Goal: Transaction & Acquisition: Purchase product/service

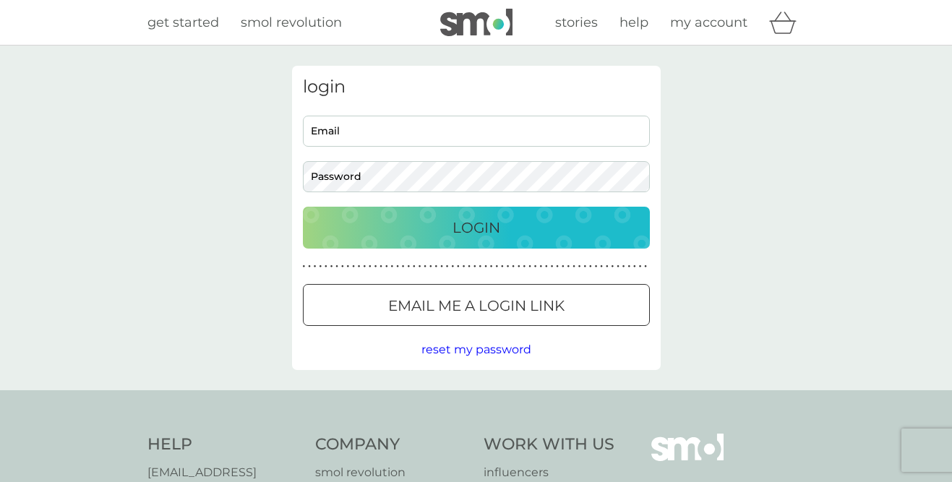
click at [337, 132] on input "Email" at bounding box center [476, 131] width 347 height 31
type input "lesleynieborg@gmail.com"
click at [303, 207] on button "Login" at bounding box center [476, 228] width 347 height 42
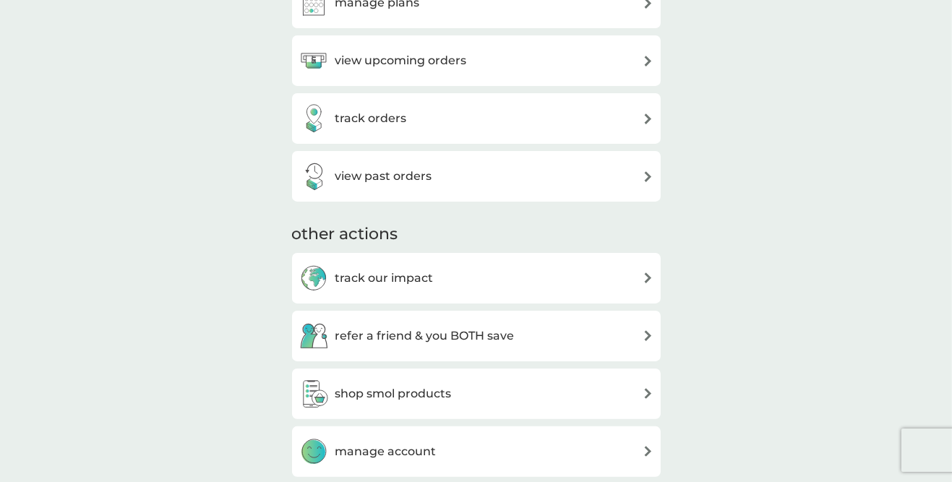
scroll to position [460, 0]
click at [650, 402] on div "shop smol products" at bounding box center [476, 393] width 354 height 29
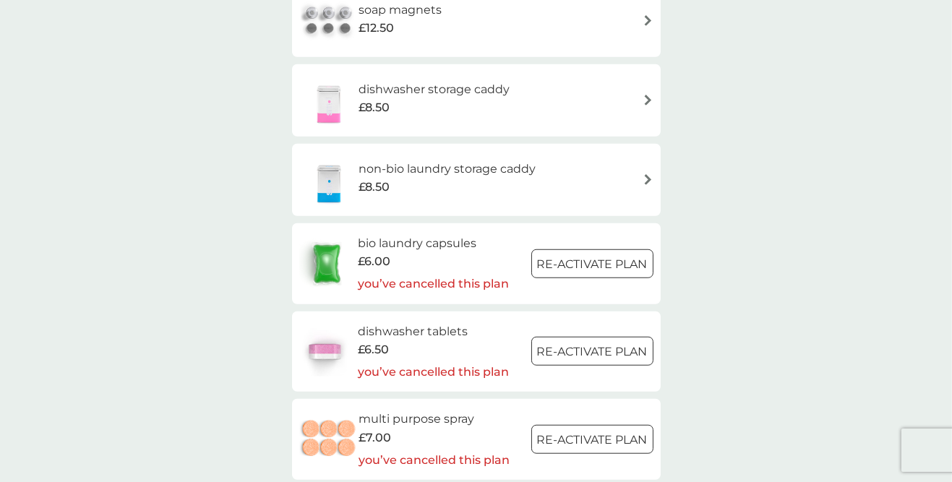
scroll to position [1334, 0]
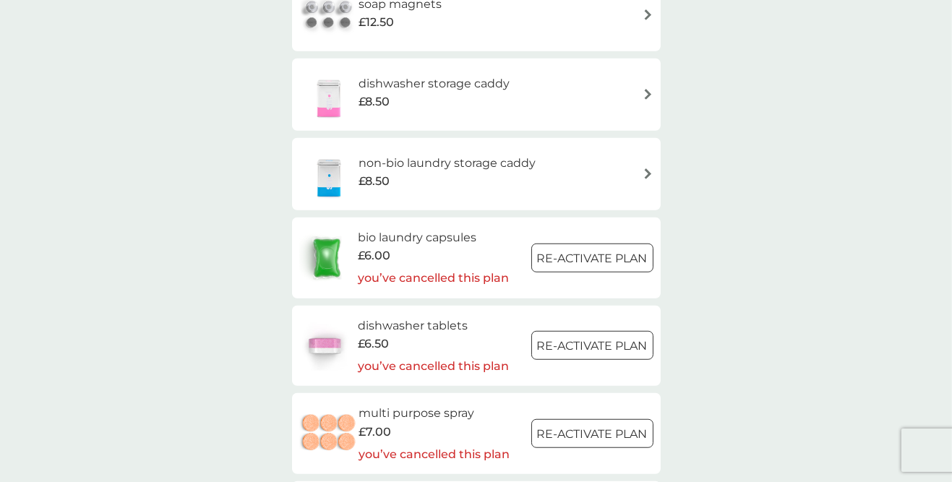
click at [580, 262] on div at bounding box center [592, 258] width 52 height 15
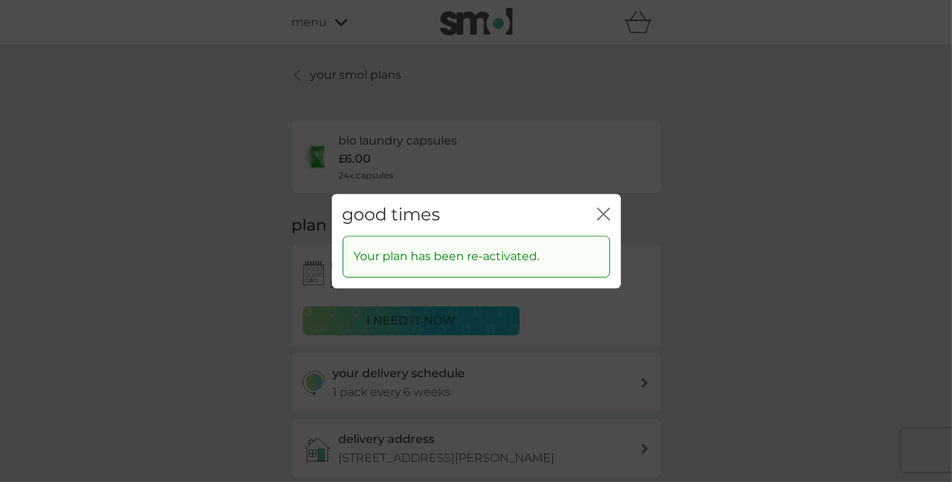
click at [608, 220] on icon "close" at bounding box center [603, 213] width 13 height 13
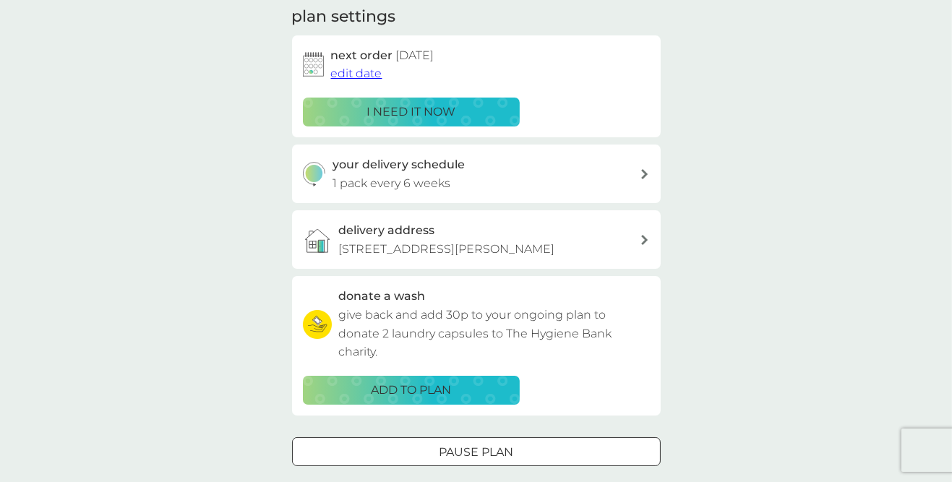
scroll to position [210, 0]
click at [429, 399] on p "ADD TO PLAN" at bounding box center [411, 389] width 80 height 19
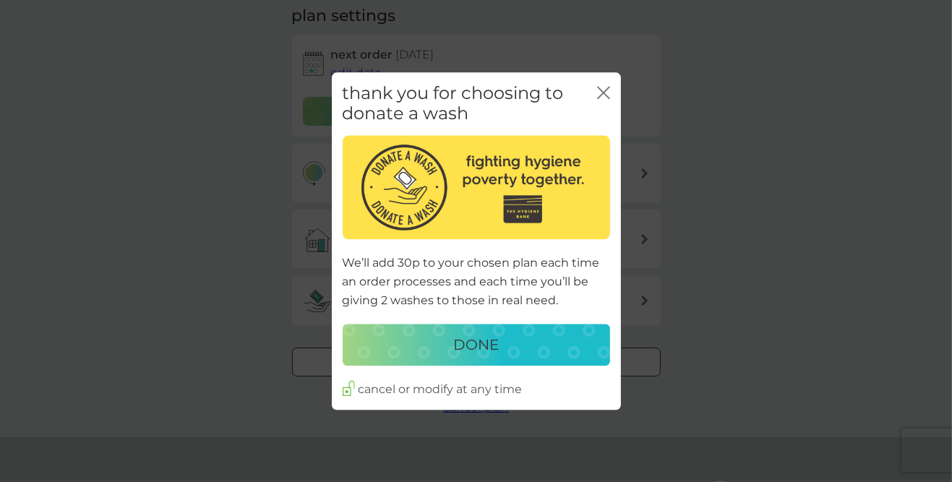
click at [483, 357] on p "DONE" at bounding box center [476, 345] width 46 height 23
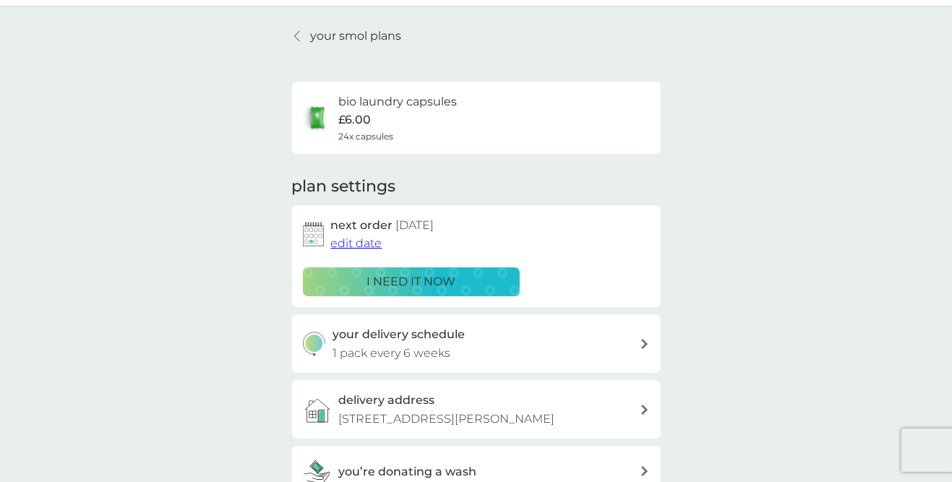
scroll to position [51, 0]
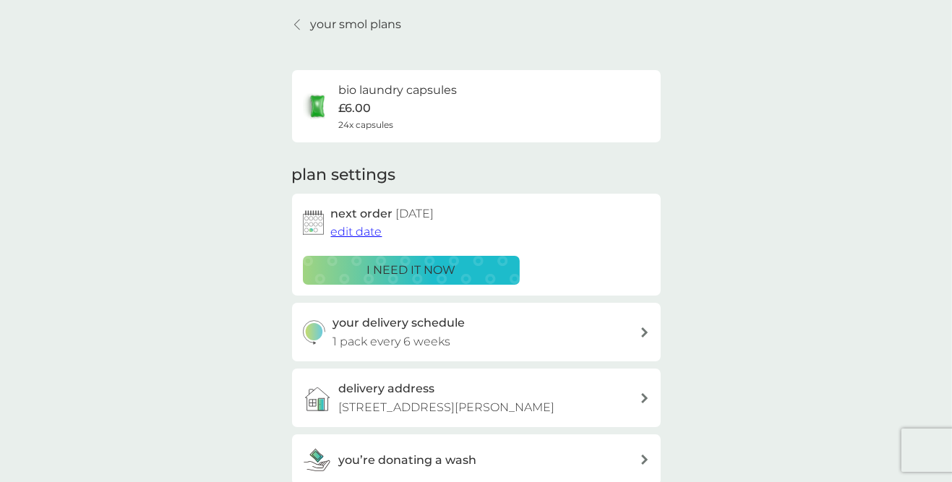
click at [436, 336] on p "1 pack every 6 weeks" at bounding box center [391, 341] width 118 height 19
select select "42"
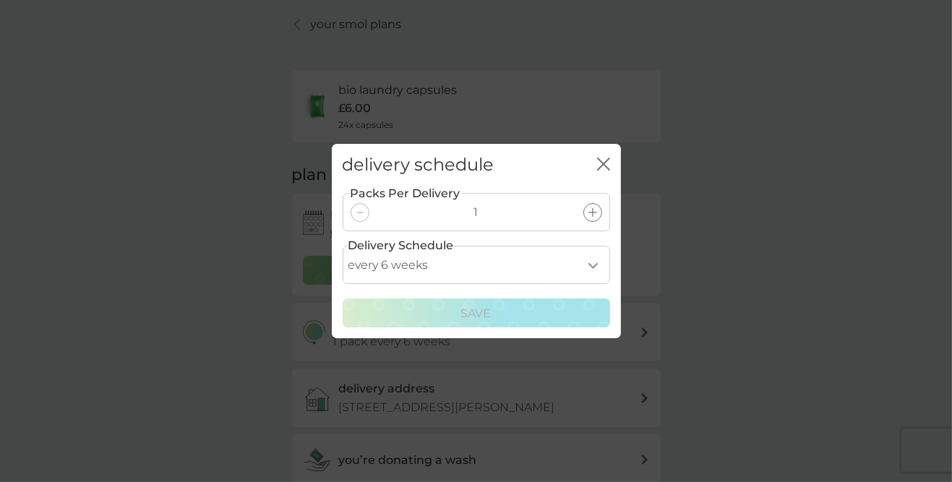
click at [619, 186] on div "delivery schedule close" at bounding box center [476, 165] width 289 height 43
click at [608, 171] on icon "close" at bounding box center [603, 164] width 13 height 13
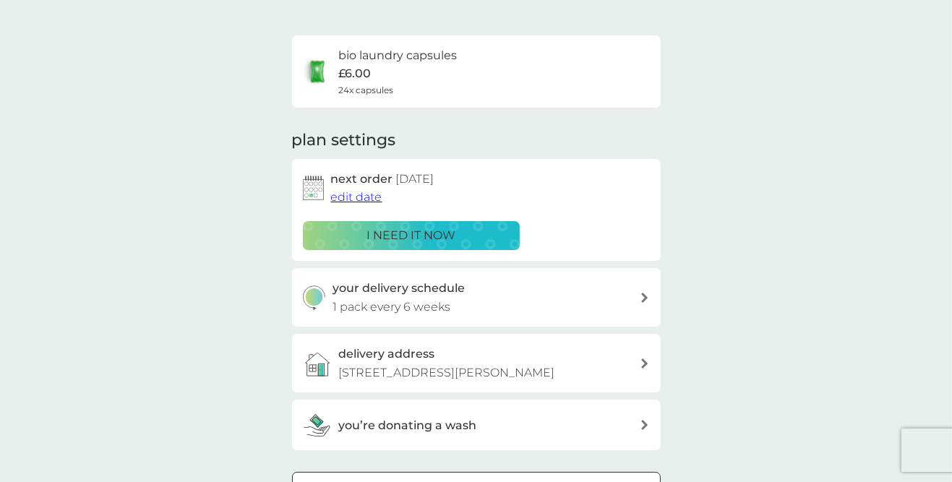
scroll to position [85, 0]
click at [824, 306] on div "your smol plans bio laundry capsules £6.00 24x capsules plan settings next orde…" at bounding box center [476, 261] width 952 height 601
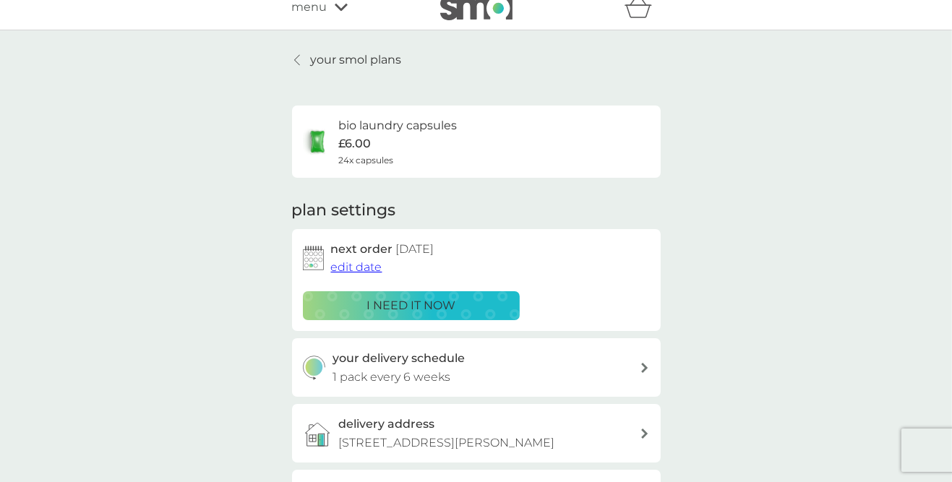
scroll to position [0, 0]
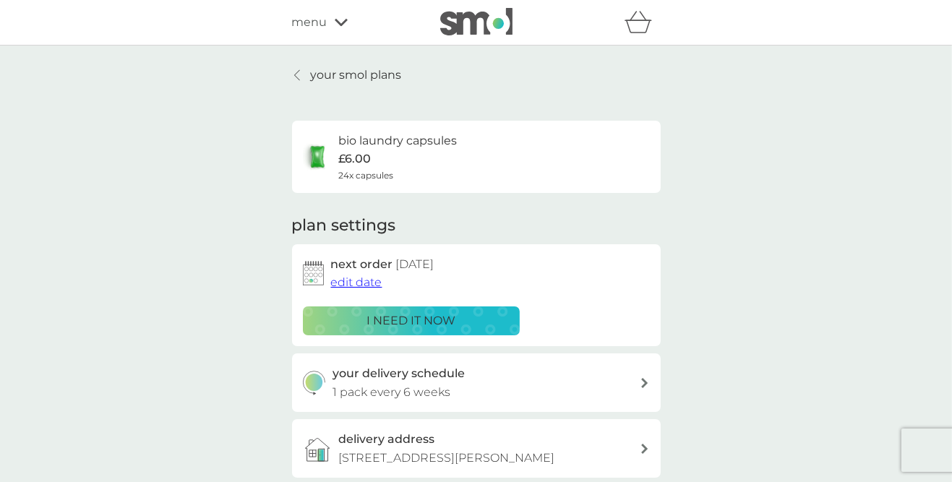
click at [340, 25] on icon at bounding box center [341, 22] width 13 height 7
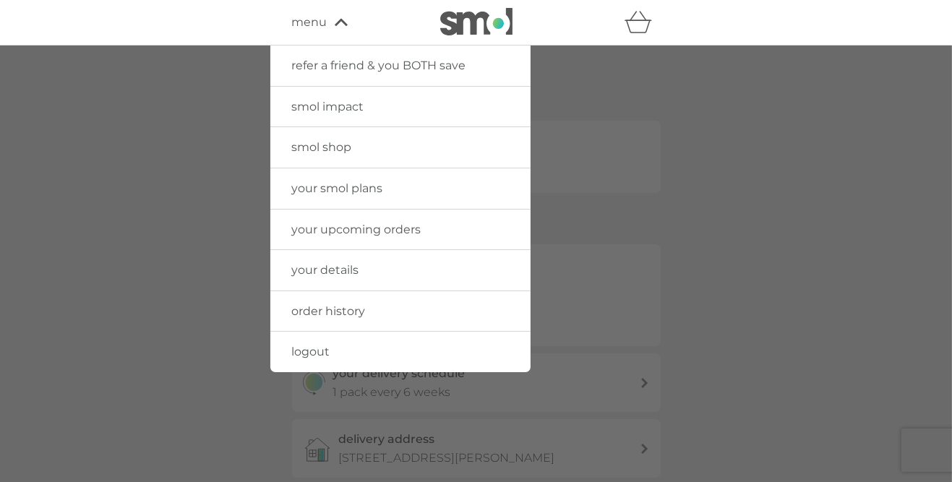
click at [807, 266] on div at bounding box center [476, 287] width 952 height 482
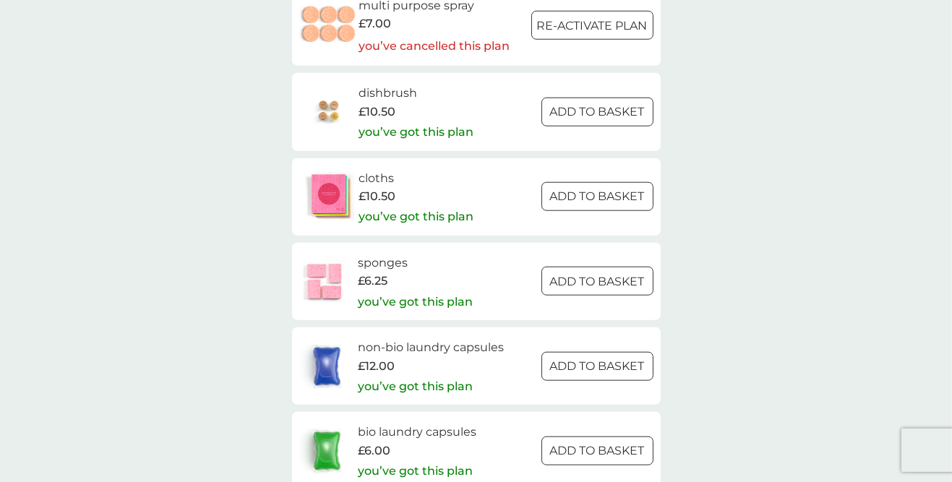
scroll to position [1655, 0]
click at [380, 447] on span "£6.00" at bounding box center [374, 450] width 33 height 19
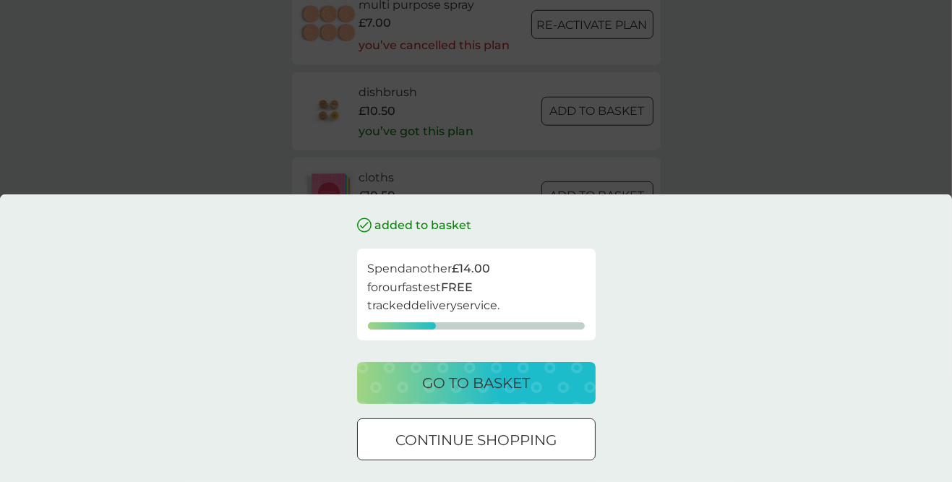
click at [815, 173] on div "added to basket Spend another £14.00 for our fastest FREE tracked delivery serv…" at bounding box center [476, 241] width 952 height 482
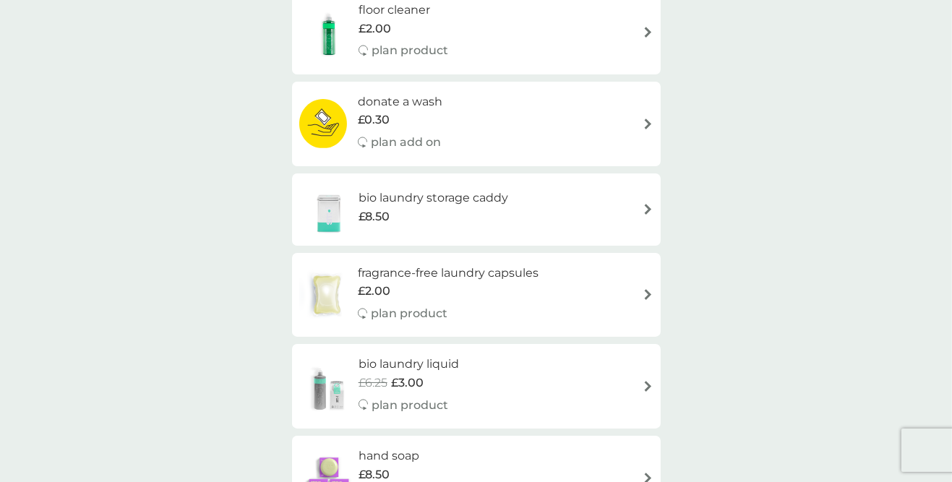
scroll to position [0, 0]
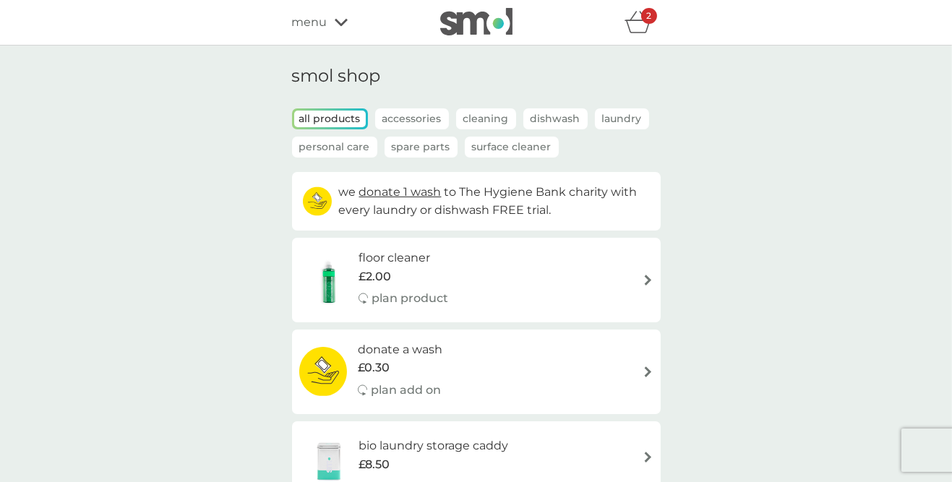
click at [347, 30] on div "menu" at bounding box center [353, 22] width 123 height 19
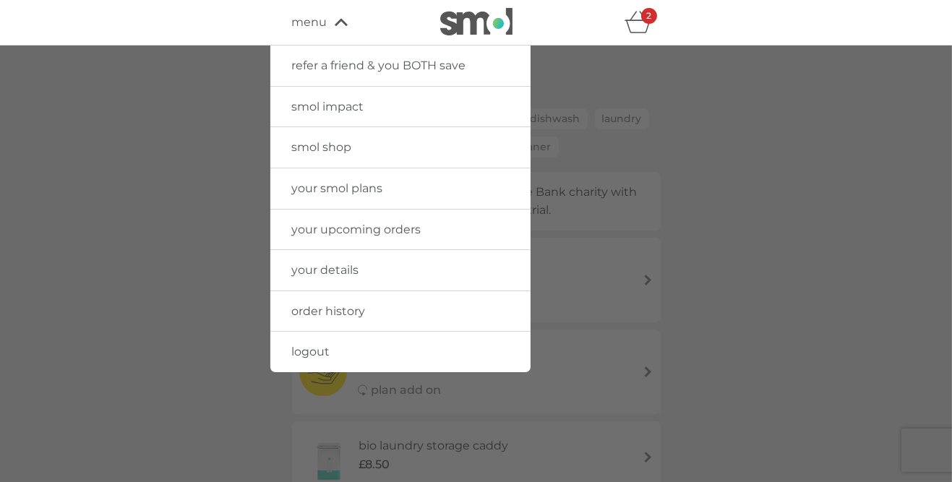
click at [356, 190] on span "your smol plans" at bounding box center [337, 188] width 91 height 14
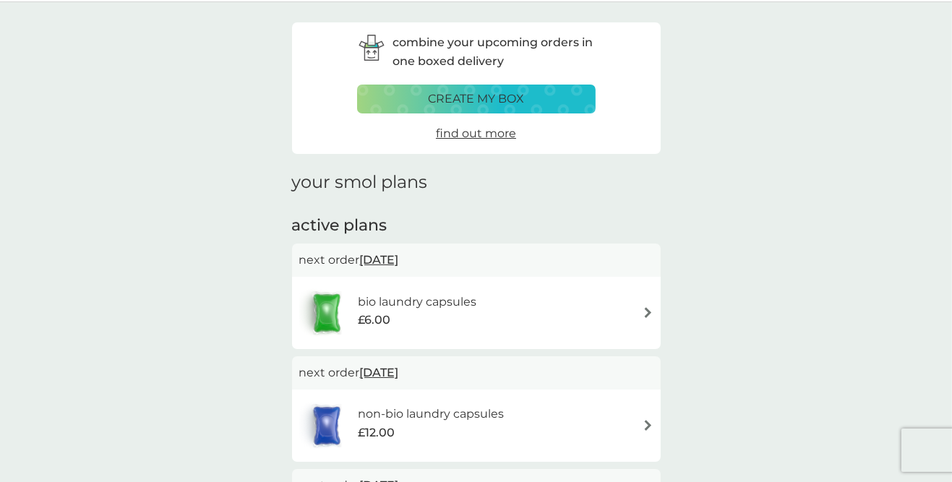
scroll to position [45, 0]
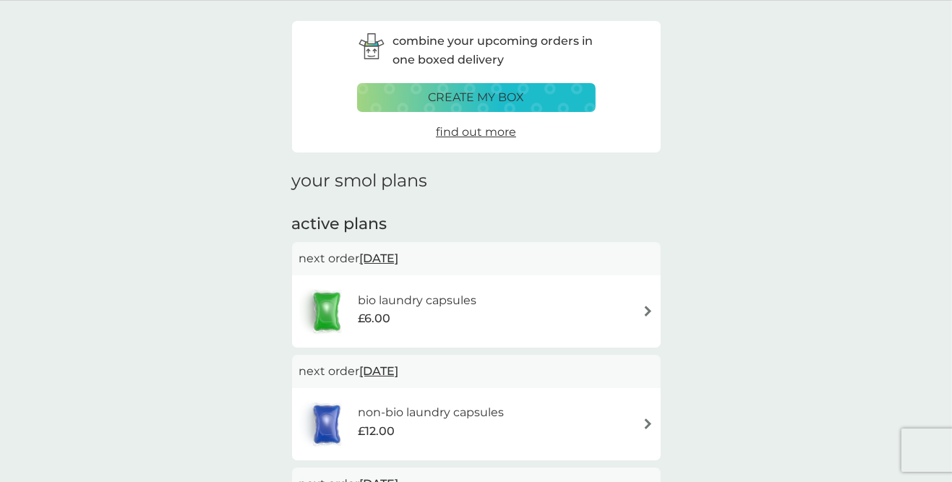
click at [383, 256] on span "[DATE]" at bounding box center [379, 258] width 39 height 28
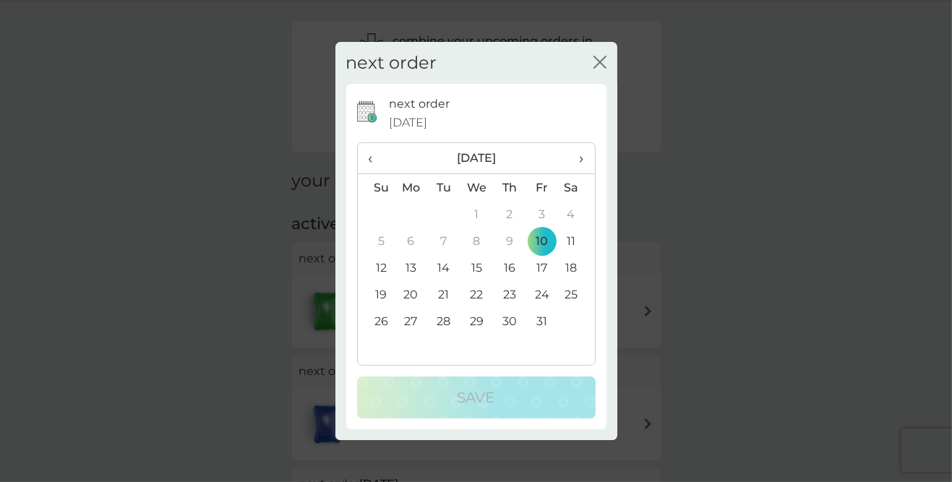
click at [585, 174] on th "›" at bounding box center [576, 158] width 36 height 31
click at [374, 173] on span "‹" at bounding box center [376, 158] width 15 height 30
click at [606, 68] on icon "close" at bounding box center [603, 62] width 6 height 12
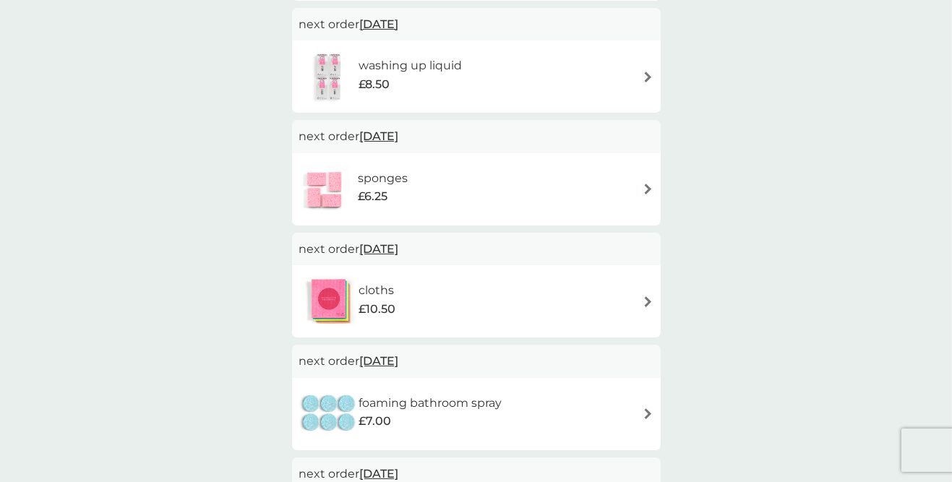
scroll to position [515, 0]
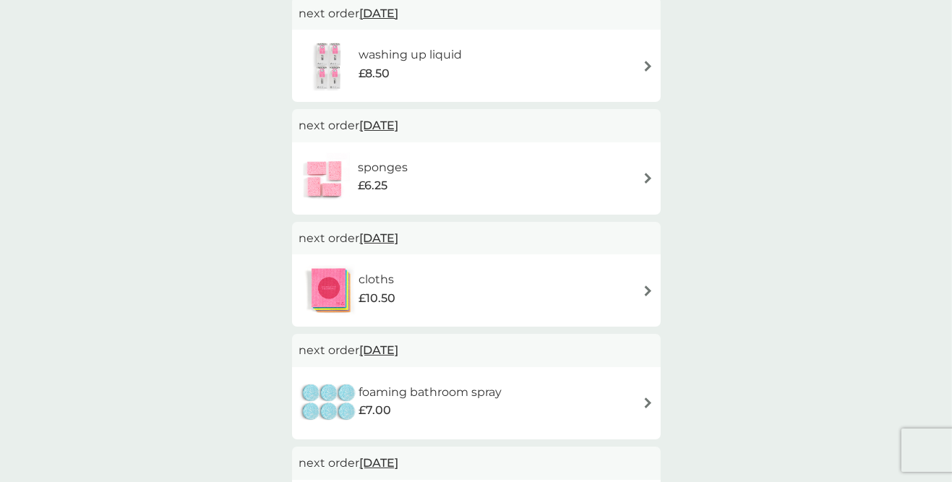
click at [647, 406] on img at bounding box center [647, 402] width 11 height 11
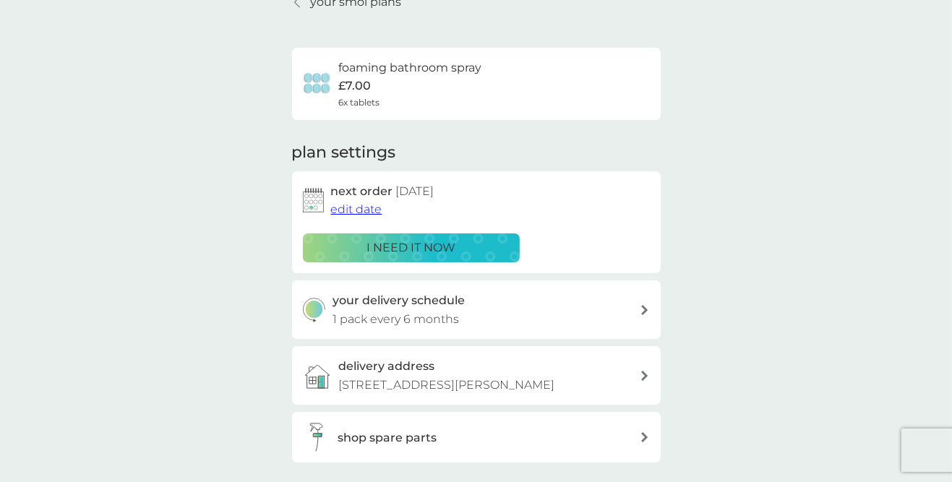
scroll to position [74, 0]
click at [353, 207] on span "edit date" at bounding box center [356, 209] width 51 height 14
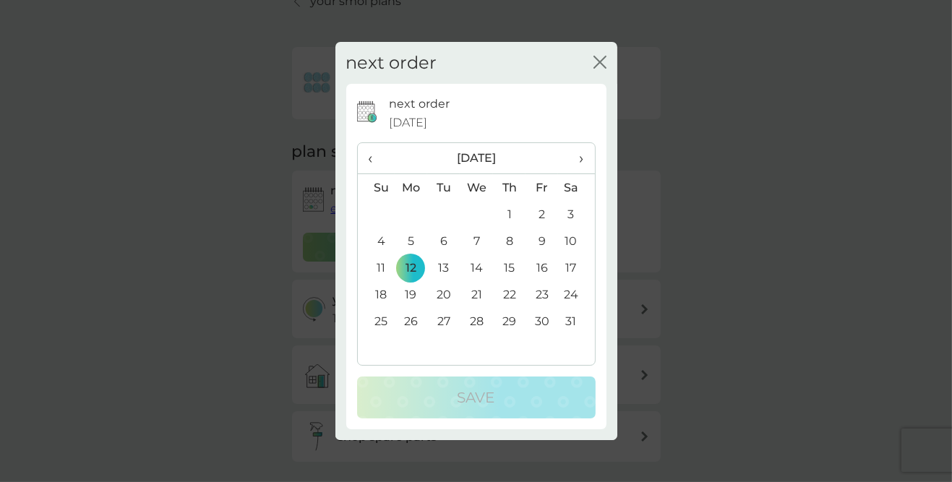
click at [363, 174] on th "‹" at bounding box center [376, 158] width 37 height 31
click at [379, 281] on td "14" at bounding box center [376, 267] width 37 height 27
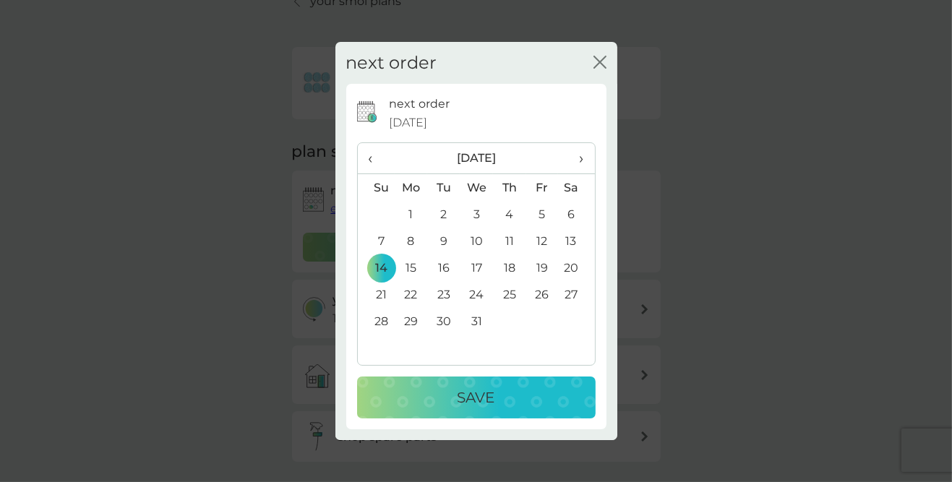
click at [497, 409] on div "Save" at bounding box center [476, 397] width 210 height 23
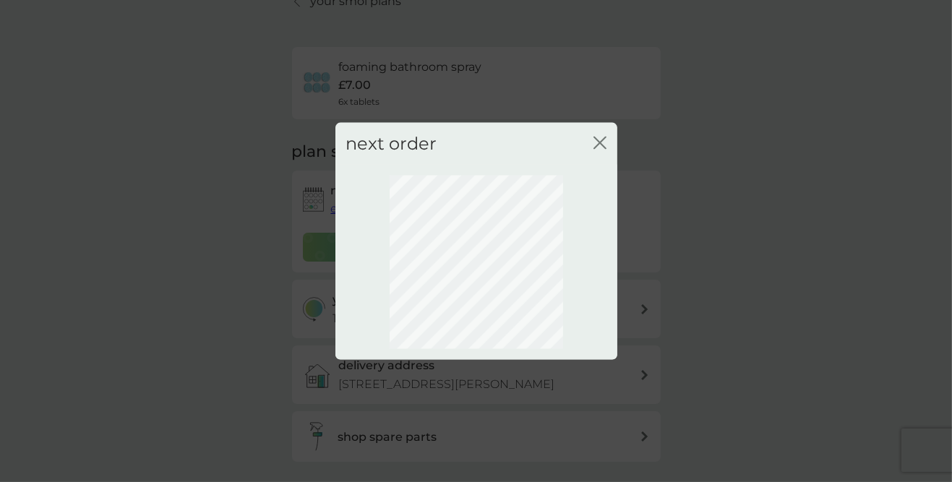
click at [604, 149] on icon "close" at bounding box center [599, 142] width 13 height 13
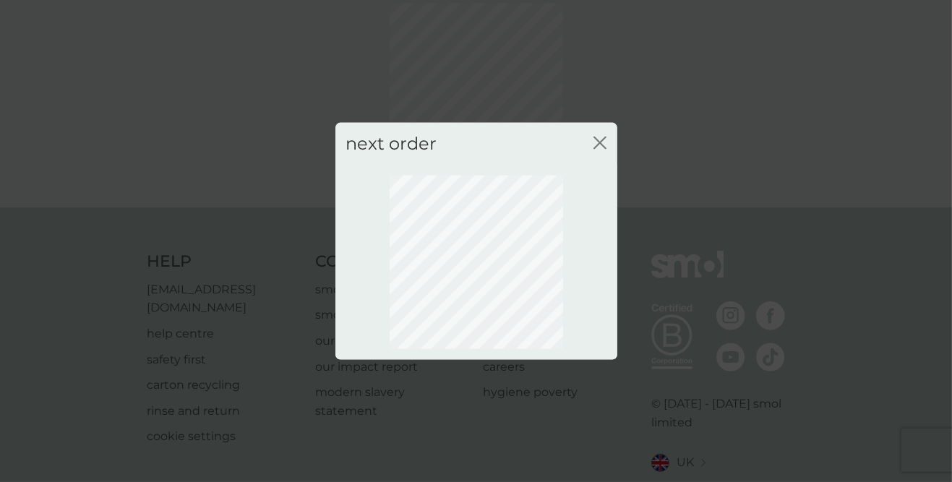
scroll to position [64, 0]
click at [602, 149] on icon "close" at bounding box center [599, 142] width 13 height 13
click at [603, 148] on icon "close" at bounding box center [603, 143] width 6 height 12
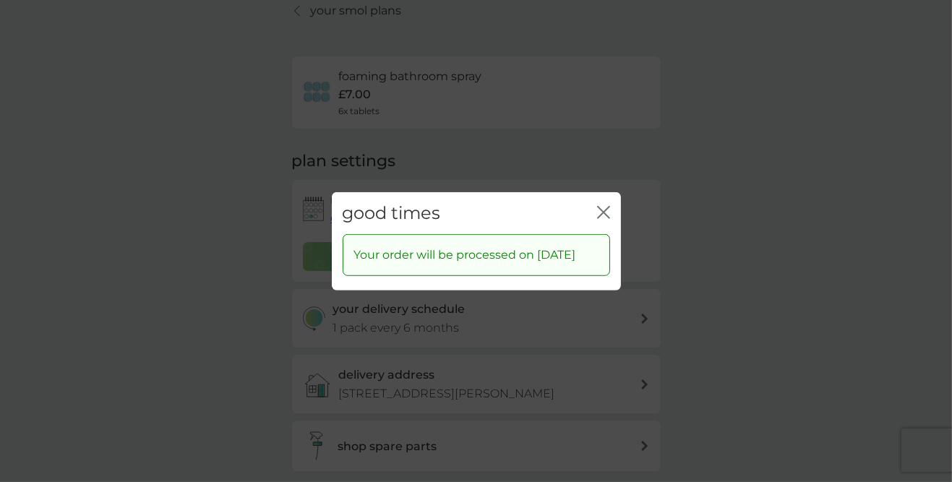
click at [608, 218] on icon "close" at bounding box center [606, 212] width 6 height 12
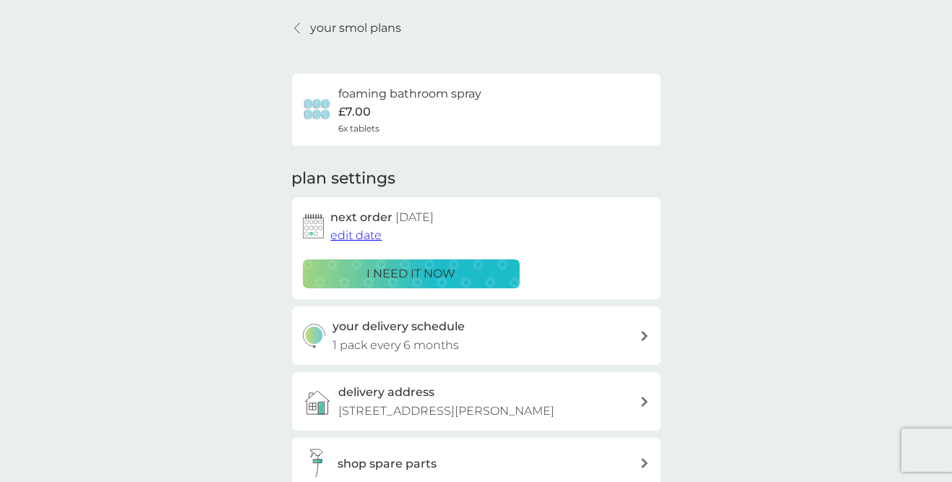
scroll to position [77, 0]
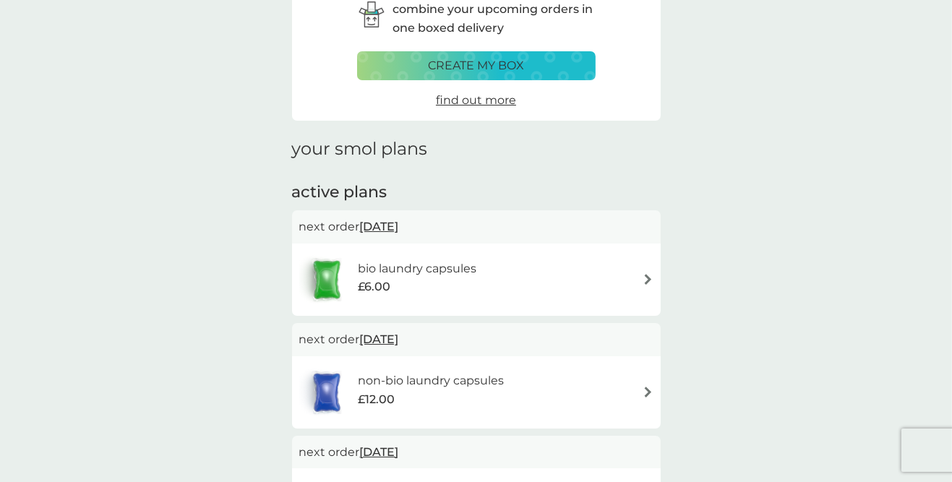
scroll to position [515, 0]
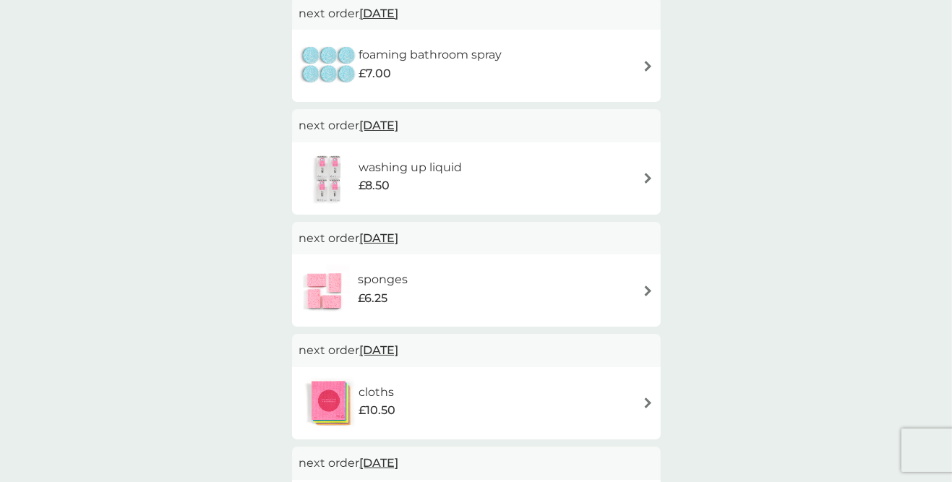
click at [392, 357] on span "[DATE]" at bounding box center [379, 350] width 39 height 28
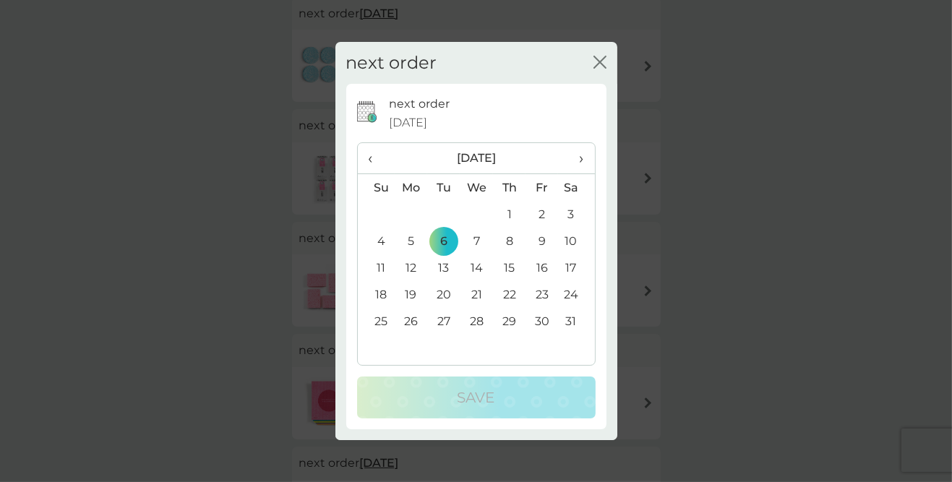
click at [408, 237] on td "5" at bounding box center [411, 241] width 33 height 27
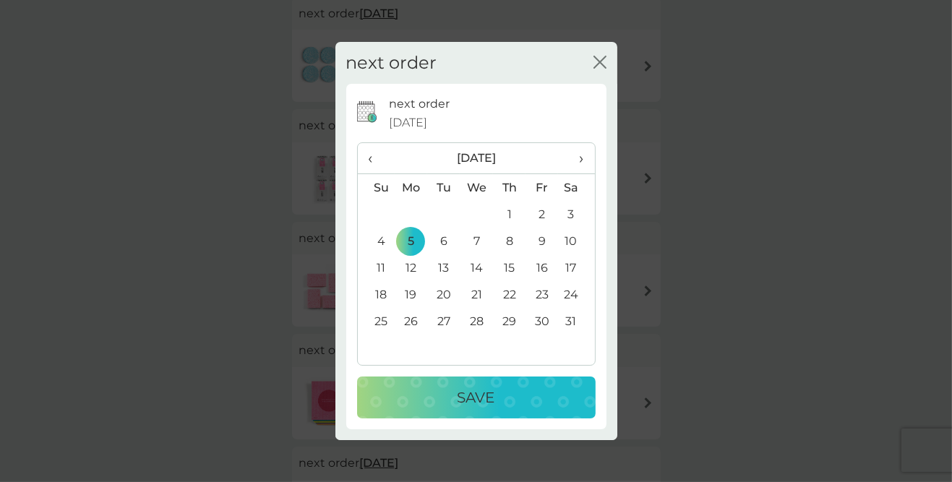
click at [487, 397] on p "Save" at bounding box center [476, 397] width 38 height 23
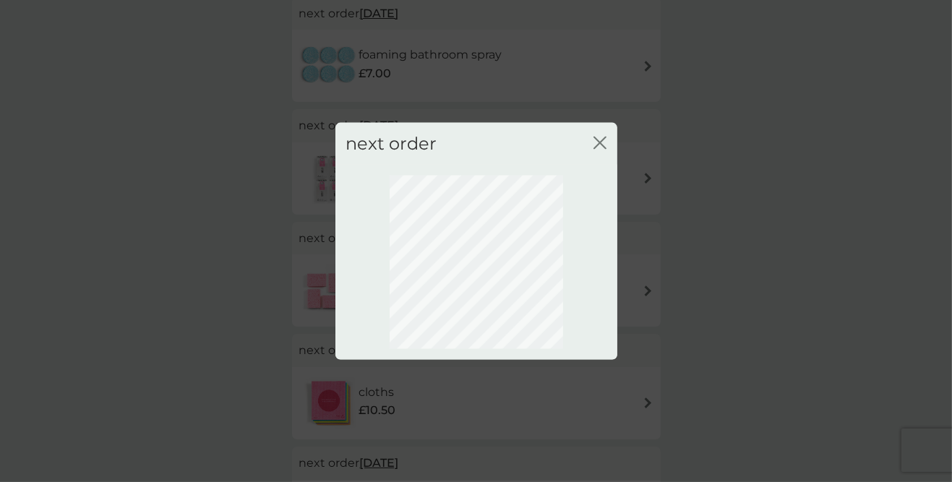
click at [602, 139] on icon "close" at bounding box center [603, 143] width 6 height 12
click at [605, 144] on icon "close" at bounding box center [599, 142] width 13 height 13
click at [603, 138] on icon "close" at bounding box center [603, 143] width 6 height 12
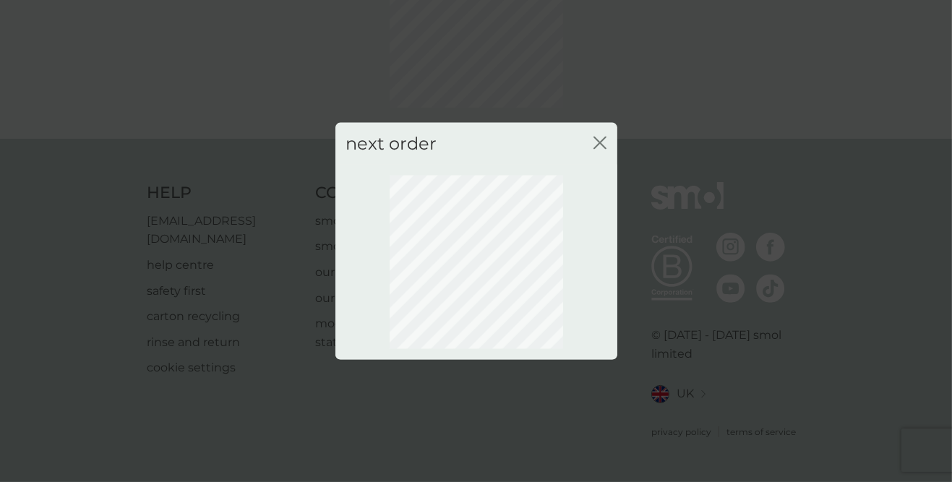
scroll to position [125, 0]
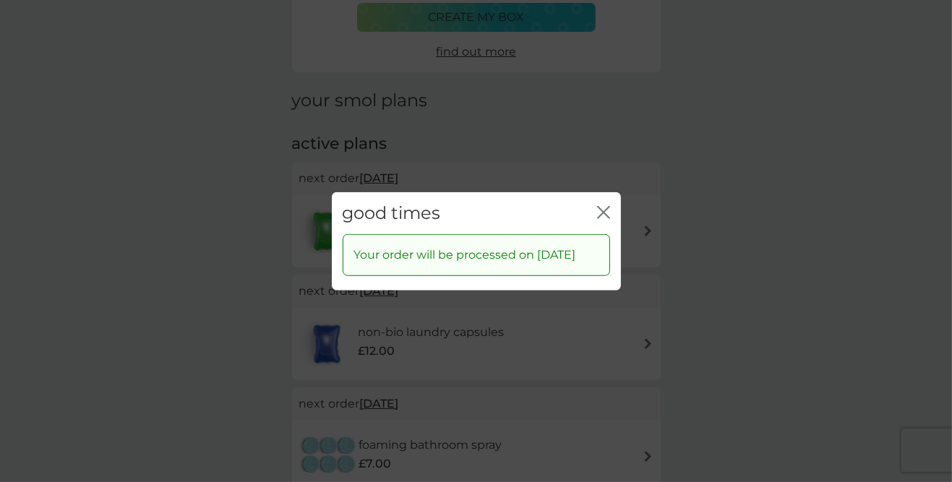
click at [606, 205] on icon "close" at bounding box center [603, 211] width 13 height 13
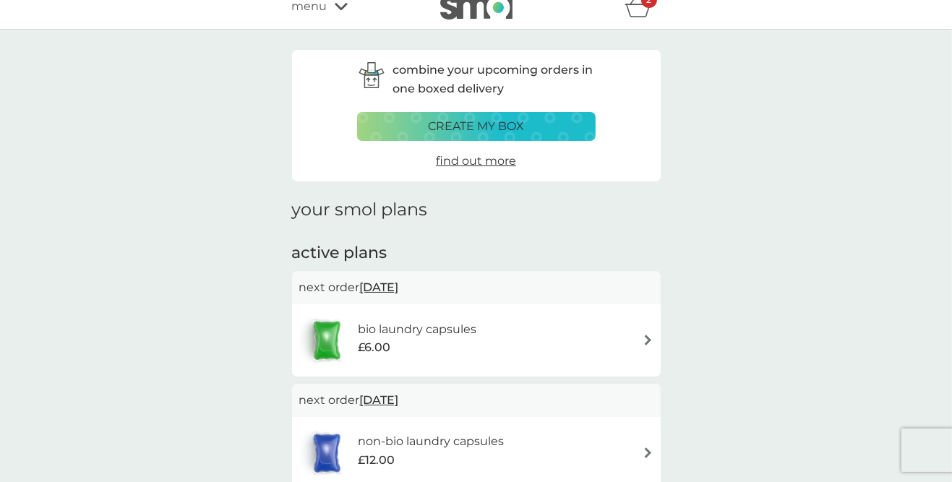
scroll to position [0, 0]
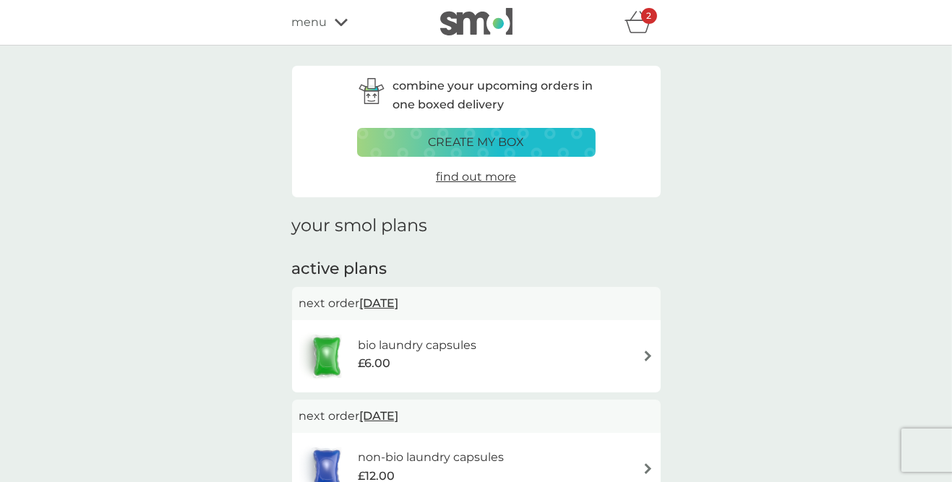
click at [649, 21] on div "2" at bounding box center [649, 16] width 16 height 16
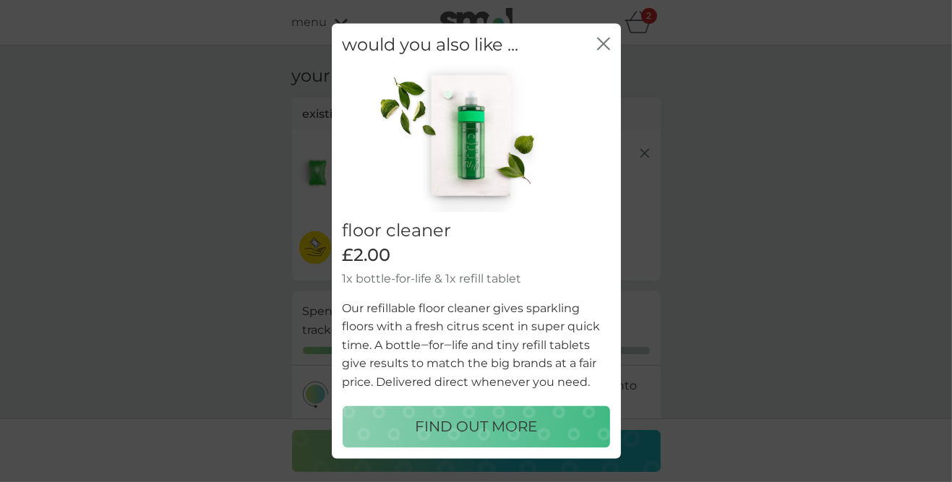
click at [607, 40] on icon "close" at bounding box center [606, 44] width 6 height 12
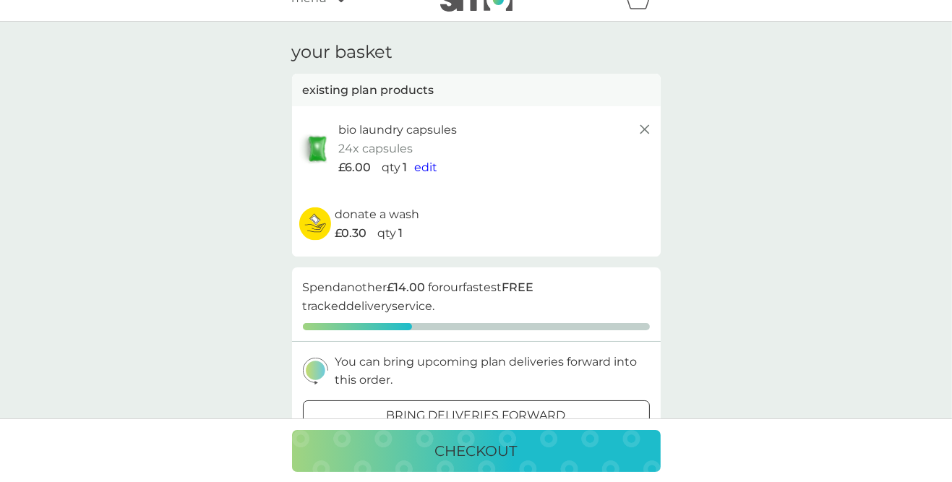
scroll to position [52, 0]
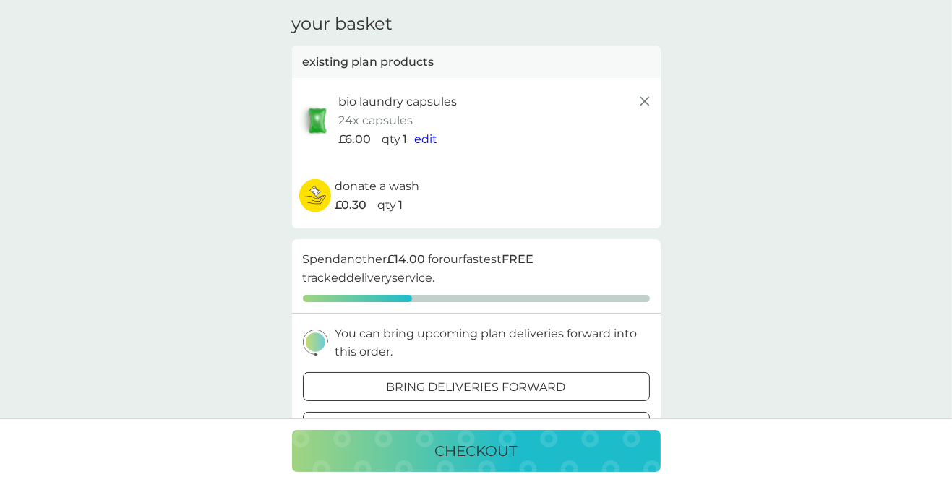
click at [645, 104] on icon at bounding box center [644, 100] width 17 height 17
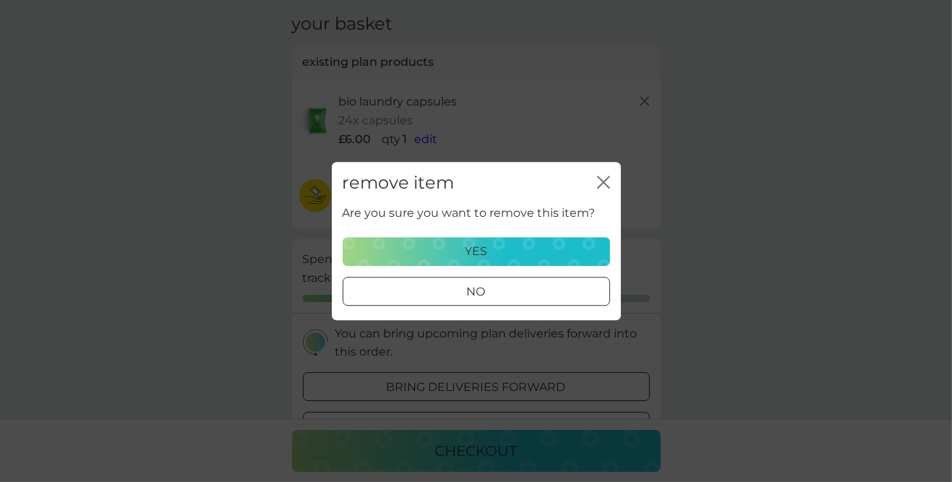
click at [486, 299] on div "no" at bounding box center [476, 292] width 266 height 19
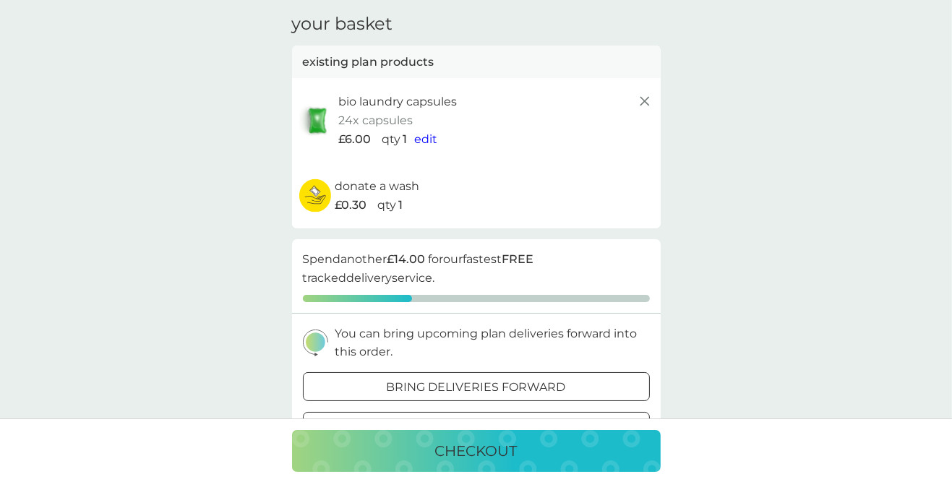
scroll to position [0, 0]
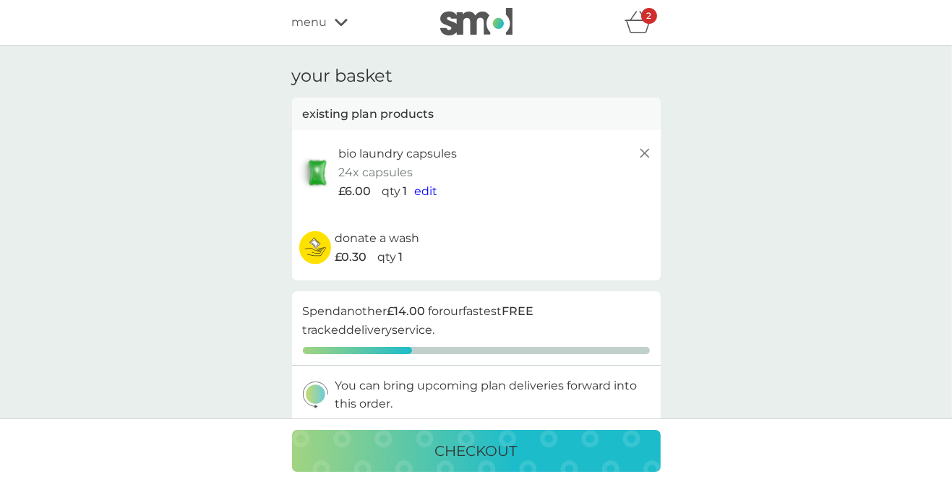
click at [633, 19] on icon "basket" at bounding box center [637, 22] width 27 height 22
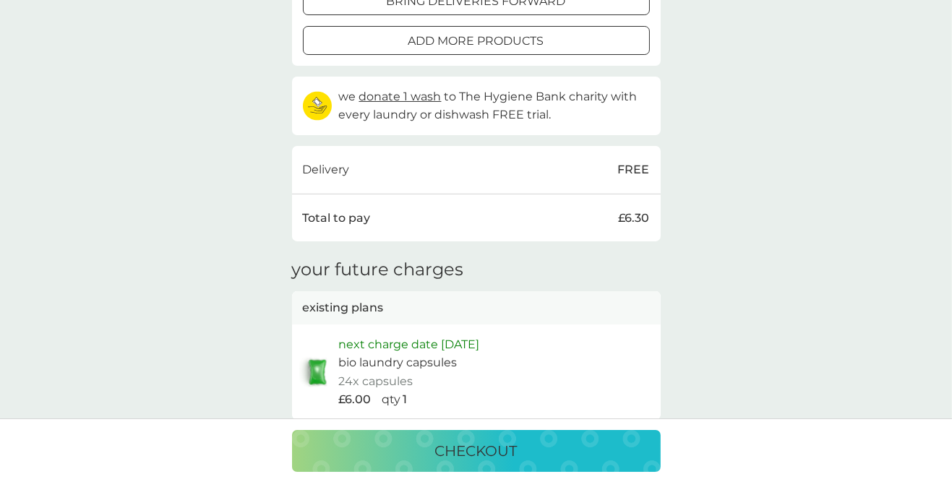
scroll to position [440, 0]
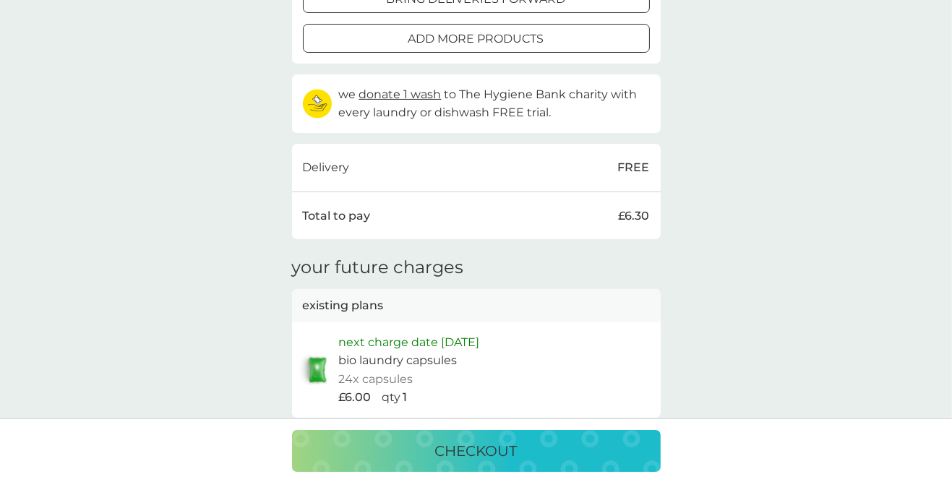
click at [474, 462] on p "checkout" at bounding box center [476, 450] width 82 height 23
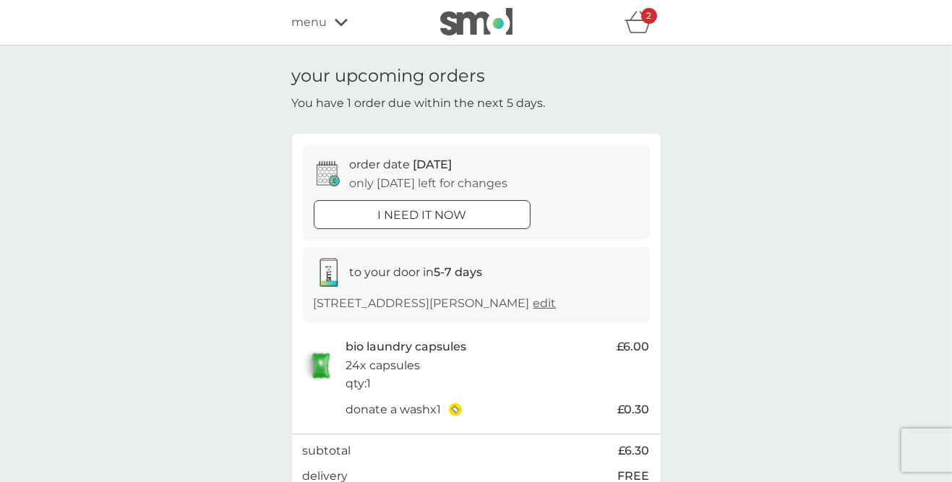
click at [645, 29] on icon "basket" at bounding box center [637, 22] width 27 height 22
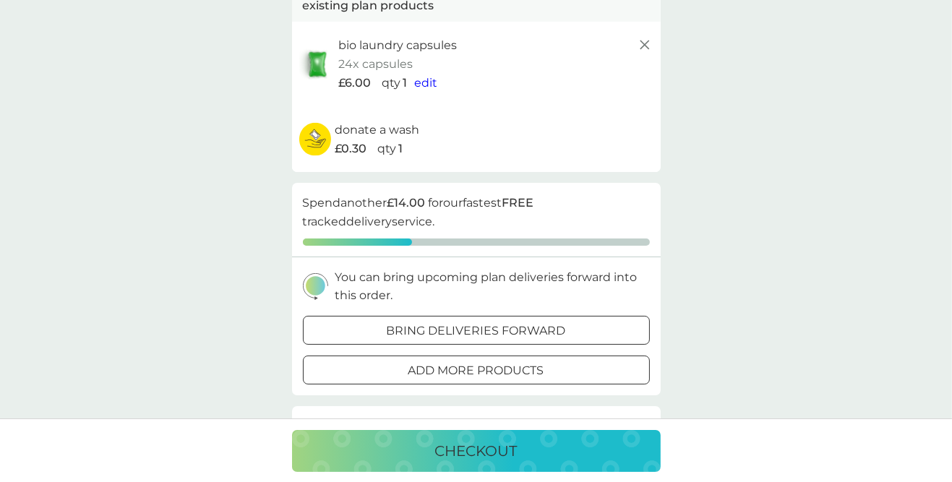
scroll to position [110, 0]
click at [473, 462] on p "checkout" at bounding box center [476, 450] width 82 height 23
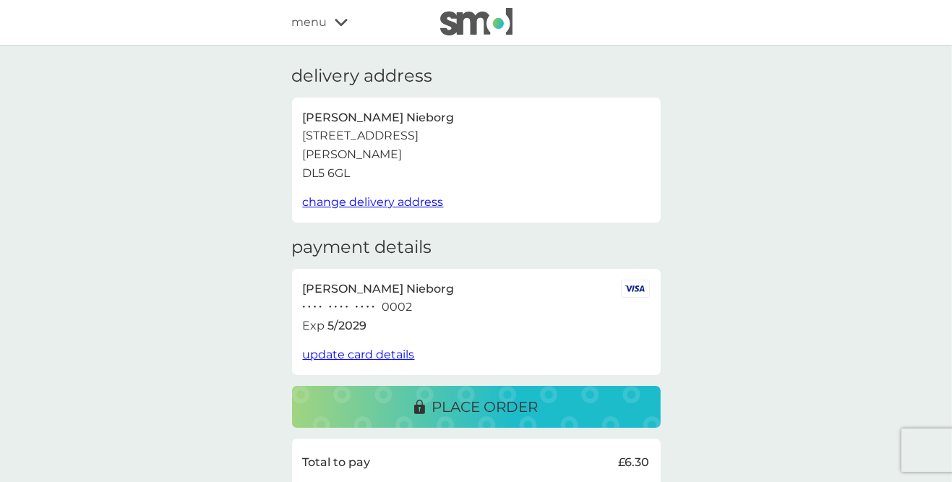
click at [484, 406] on p "place order" at bounding box center [485, 406] width 106 height 23
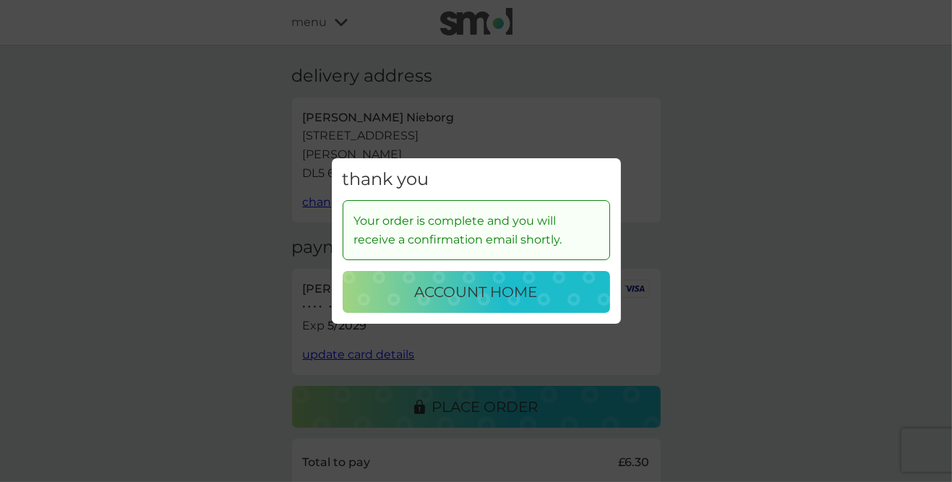
click at [475, 303] on p "account home" at bounding box center [476, 291] width 123 height 23
